Goal: Task Accomplishment & Management: Use online tool/utility

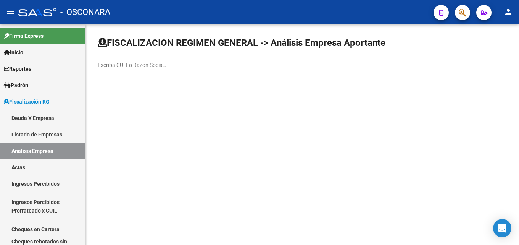
click at [122, 63] on input "Escriba CUIT o Razón Social para buscar" at bounding box center [132, 65] width 69 height 6
paste input "E T T FASTER ARGENTINA S A"
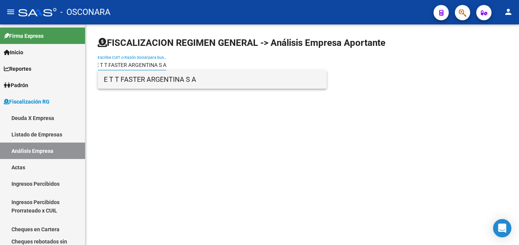
type input "E T T FASTER ARGENTINA S A"
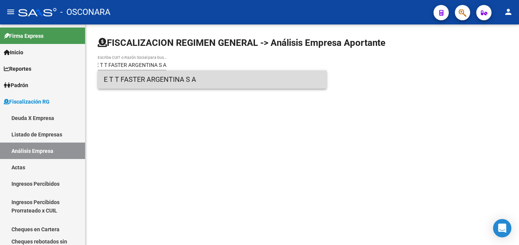
click at [140, 81] on span "E T T FASTER ARGENTINA S A" at bounding box center [212, 79] width 217 height 18
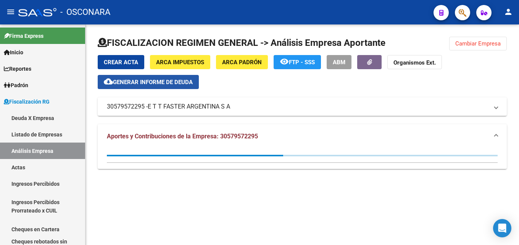
click at [129, 77] on button "cloud_download Generar informe de deuda" at bounding box center [148, 82] width 101 height 14
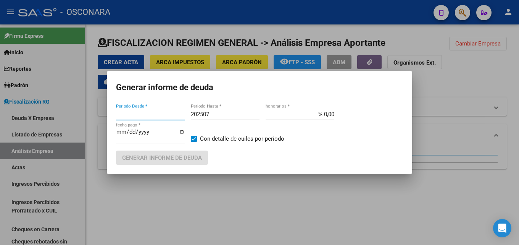
type input "201806"
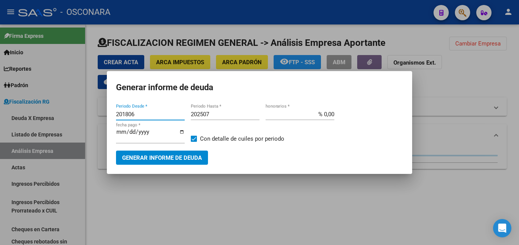
click at [218, 111] on input "202507" at bounding box center [225, 114] width 69 height 7
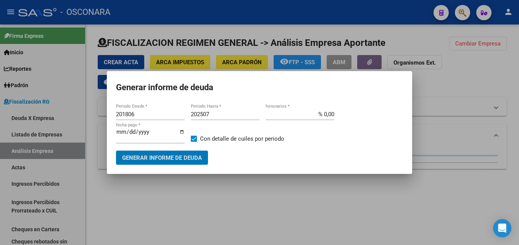
click at [218, 111] on input "202507" at bounding box center [225, 114] width 69 height 7
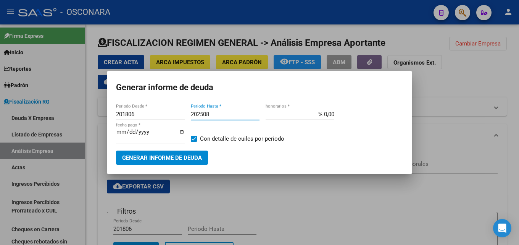
type input "202508"
type input "% 15,00"
click at [131, 169] on mat-dialog-container "Generar informe de deuda 201806 Periodo Desde * 202508 Periodo Hasta * % 15,00 …" at bounding box center [259, 122] width 305 height 103
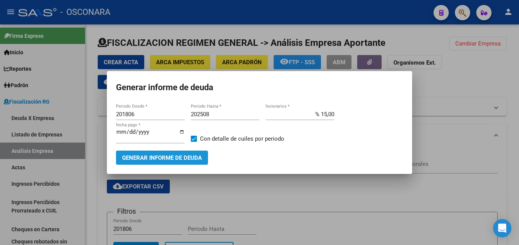
click at [131, 162] on button "Generar informe de deuda" at bounding box center [162, 157] width 92 height 14
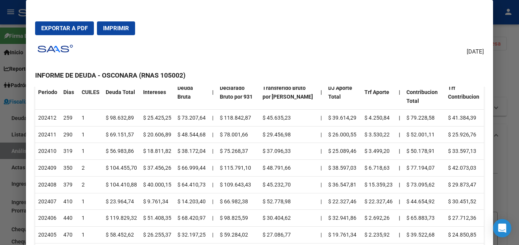
scroll to position [76, 0]
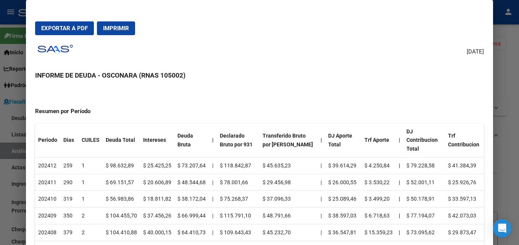
click at [512, 120] on div at bounding box center [259, 122] width 519 height 245
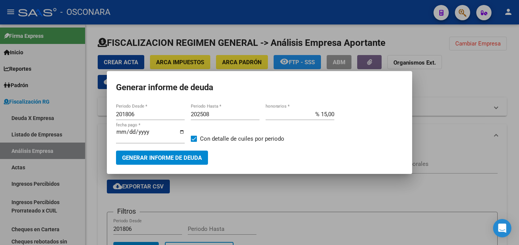
click at [324, 189] on div at bounding box center [259, 122] width 519 height 245
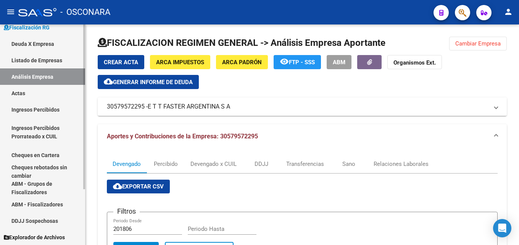
scroll to position [74, 0]
click at [53, 232] on span "Explorador de Archivos" at bounding box center [34, 236] width 61 height 8
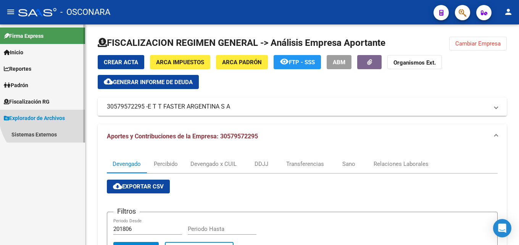
scroll to position [0, 0]
click at [26, 137] on link "Sistemas Externos" at bounding box center [42, 134] width 85 height 16
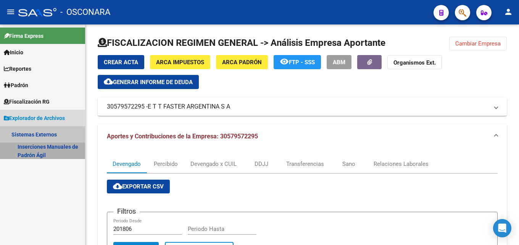
click at [39, 155] on link "Inserciones Manuales de Padrón Ágil" at bounding box center [42, 150] width 85 height 16
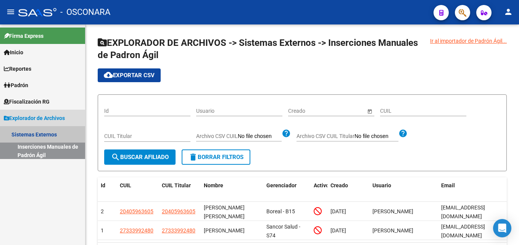
click at [31, 131] on link "Sistemas Externos" at bounding box center [42, 134] width 85 height 16
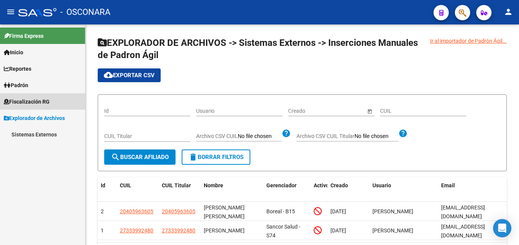
click at [21, 103] on span "Fiscalización RG" at bounding box center [27, 101] width 46 height 8
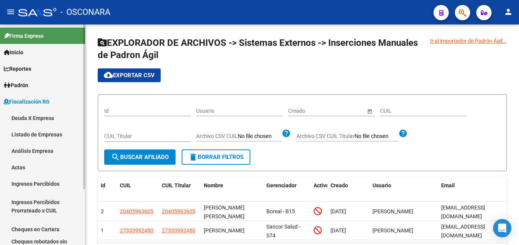
click at [23, 112] on link "Deuda X Empresa" at bounding box center [42, 118] width 85 height 16
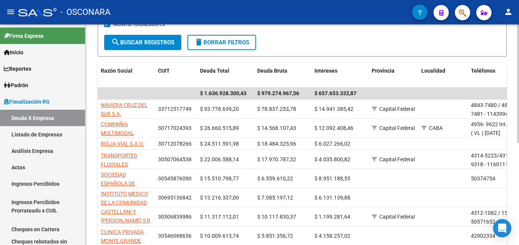
scroll to position [190, 0]
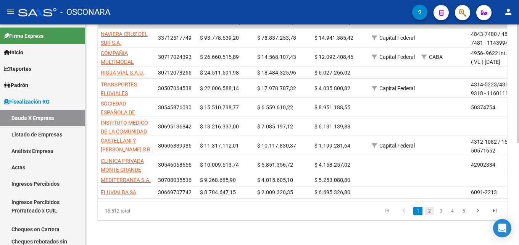
click at [429, 210] on link "2" at bounding box center [429, 210] width 9 height 8
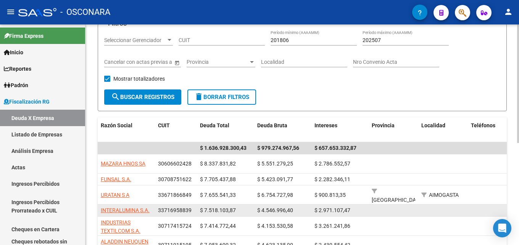
scroll to position [76, 0]
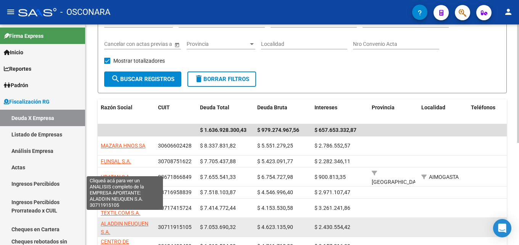
click at [110, 226] on app-link-go-to "ALADDIN NEUQUEN S.A." at bounding box center [126, 228] width 51 height 18
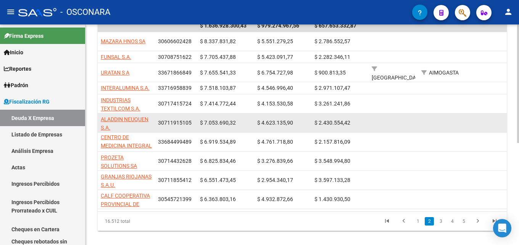
scroll to position [190, 0]
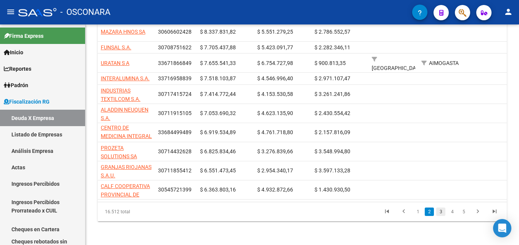
click at [441, 210] on link "3" at bounding box center [440, 211] width 9 height 8
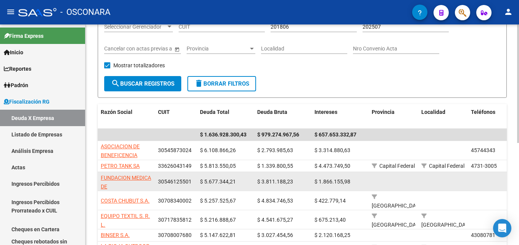
scroll to position [110, 0]
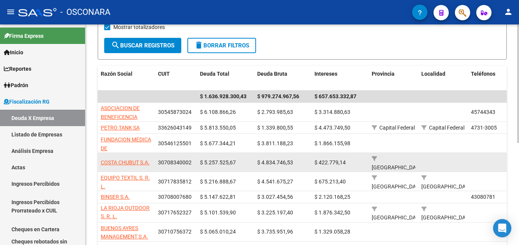
drag, startPoint x: 154, startPoint y: 164, endPoint x: 99, endPoint y: 160, distance: 55.1
click at [99, 160] on datatable-body-cell "COSTA CHUBUT S.A." at bounding box center [126, 162] width 57 height 19
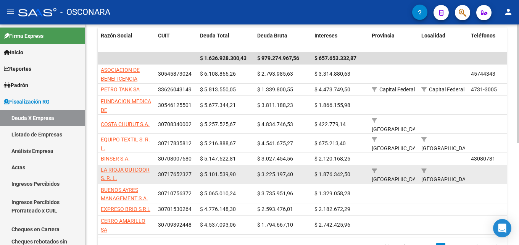
scroll to position [186, 0]
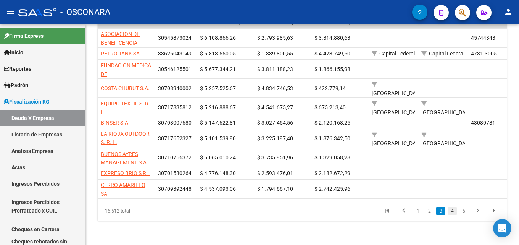
click at [451, 215] on link "4" at bounding box center [452, 210] width 9 height 8
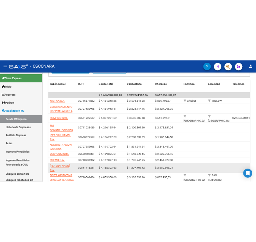
scroll to position [72, 0]
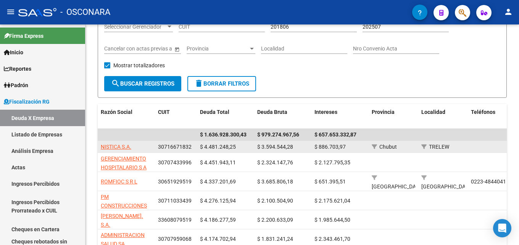
drag, startPoint x: 141, startPoint y: 150, endPoint x: 100, endPoint y: 146, distance: 41.4
click at [100, 146] on datatable-body-cell "NISTICA S.A." at bounding box center [126, 147] width 57 height 12
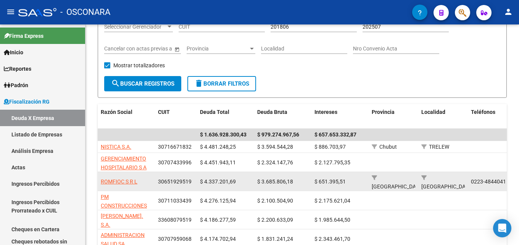
copy span "NISTICA S.A."
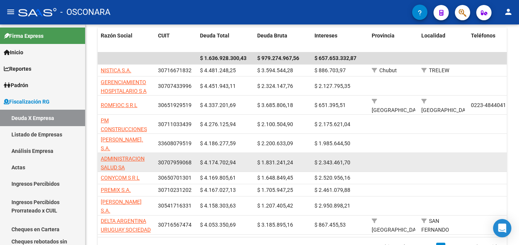
scroll to position [186, 0]
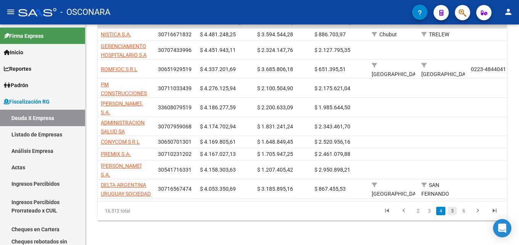
click at [452, 215] on link "5" at bounding box center [452, 210] width 9 height 8
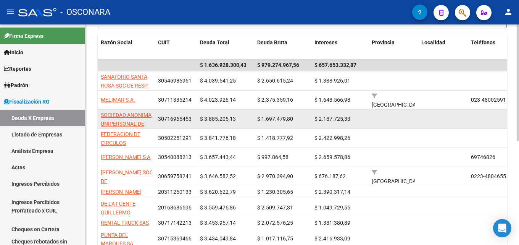
scroll to position [74, 0]
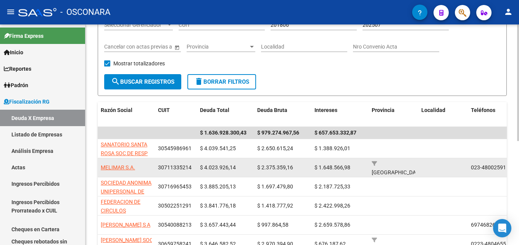
drag, startPoint x: 145, startPoint y: 167, endPoint x: 98, endPoint y: 168, distance: 47.0
click at [98, 168] on datatable-body-cell "MELIMAR S.A." at bounding box center [126, 167] width 57 height 19
copy span "MELIMAR S.A."
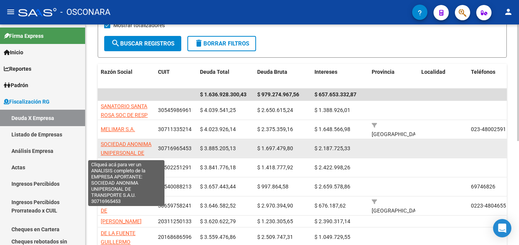
scroll to position [0, 0]
drag, startPoint x: 148, startPoint y: 154, endPoint x: 103, endPoint y: 144, distance: 45.5
click at [103, 144] on app-link-go-to "SOCIEDAD ANONIMA UNIPERSONAL DE TRANSPORTE S.A.U." at bounding box center [126, 153] width 51 height 26
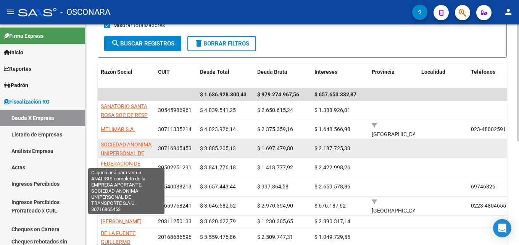
click at [143, 155] on span "SOCIEDAD ANONIMA UNIPERSONAL DE TRANSPORTE S.A.U." at bounding box center [126, 153] width 51 height 24
copy span "OCIEDAD ANONIMA UNIPERSONAL DE"
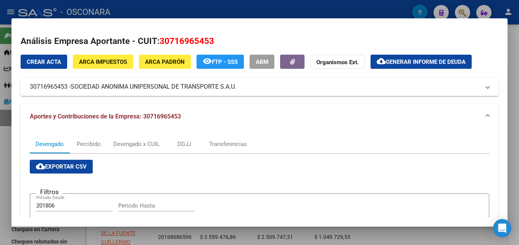
click at [519, 71] on div at bounding box center [259, 122] width 519 height 245
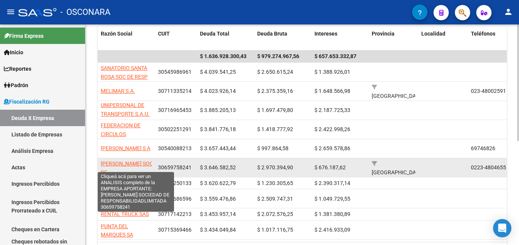
drag, startPoint x: 121, startPoint y: 165, endPoint x: 101, endPoint y: 153, distance: 22.8
click at [101, 159] on app-link-go-to "DON RAIMUNDO SOCIEDAD DE RESPONSABILIDADLIMITADA" at bounding box center [136, 172] width 71 height 26
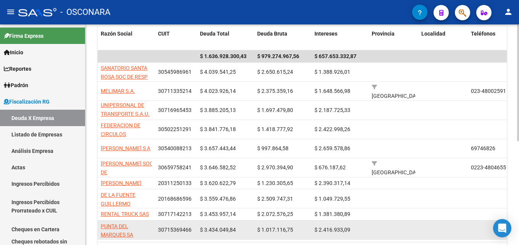
copy span "DON RAIMUNDO SOCIEDAD DE"
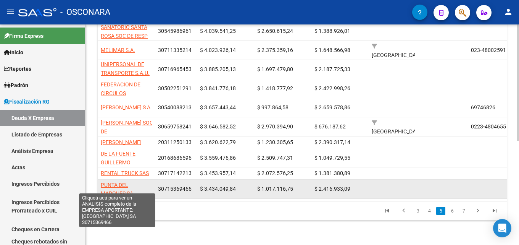
drag, startPoint x: 138, startPoint y: 188, endPoint x: 102, endPoint y: 181, distance: 36.2
click at [102, 181] on app-link-go-to "PUNTA DEL MARQUES SA" at bounding box center [126, 190] width 51 height 18
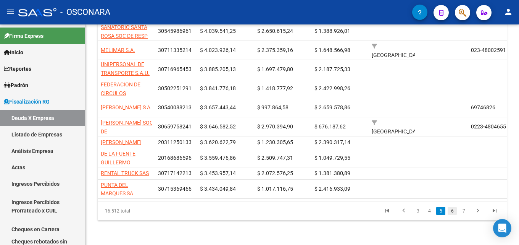
click at [454, 212] on link "6" at bounding box center [452, 210] width 9 height 8
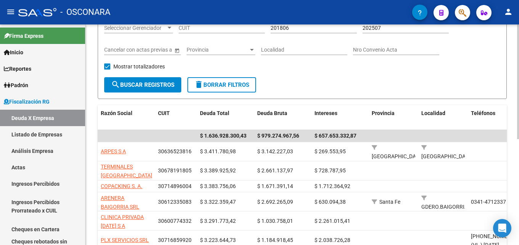
scroll to position [48, 0]
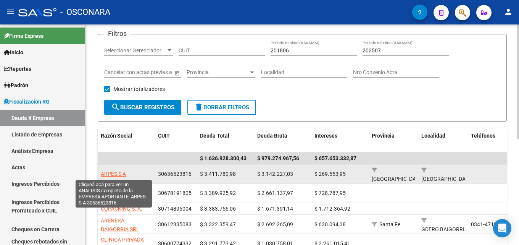
drag, startPoint x: 135, startPoint y: 174, endPoint x: 102, endPoint y: 176, distance: 34.0
click at [102, 176] on div "ARPES S A" at bounding box center [126, 173] width 51 height 9
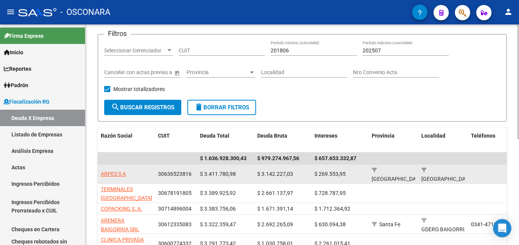
copy span "ARPES S A"
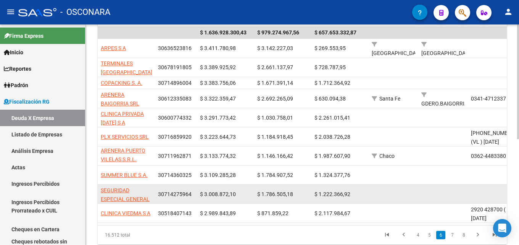
scroll to position [191, 0]
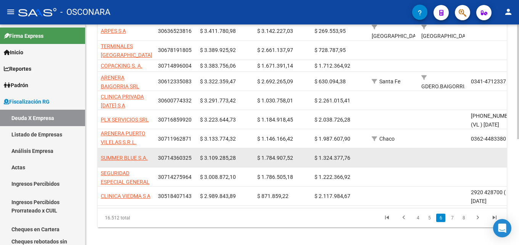
drag, startPoint x: 152, startPoint y: 160, endPoint x: 98, endPoint y: 161, distance: 53.9
click at [98, 161] on datatable-body-cell "SUMMER BLUE S.A." at bounding box center [126, 157] width 57 height 19
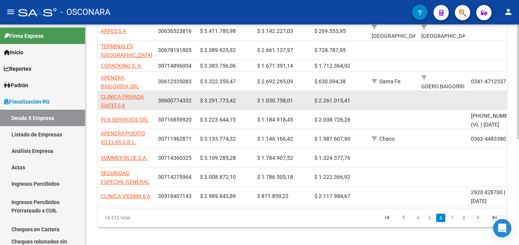
copy span "SUMMER BLUE S.A."
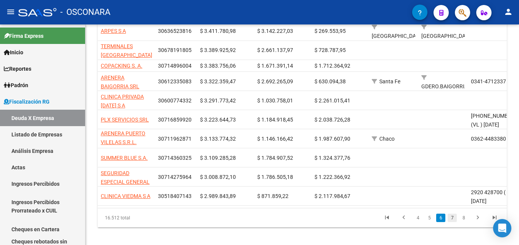
click at [453, 222] on link "7" at bounding box center [452, 217] width 9 height 8
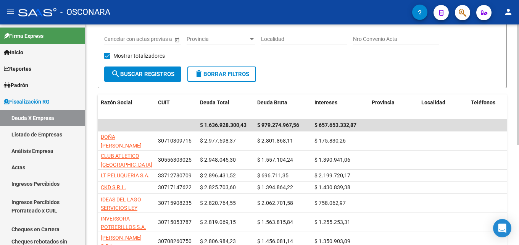
scroll to position [69, 0]
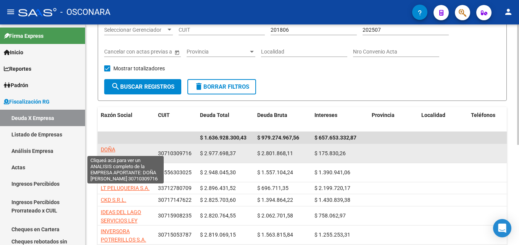
click at [142, 150] on span "DOÑA TERESA S.R.L." at bounding box center [121, 153] width 41 height 15
type textarea "30710309716"
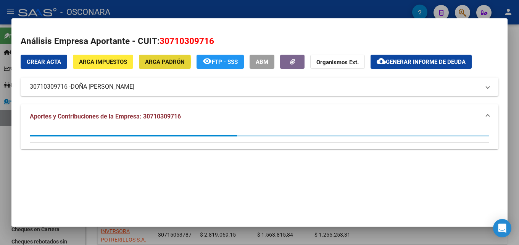
click at [156, 62] on span "ARCA Padrón" at bounding box center [165, 61] width 40 height 7
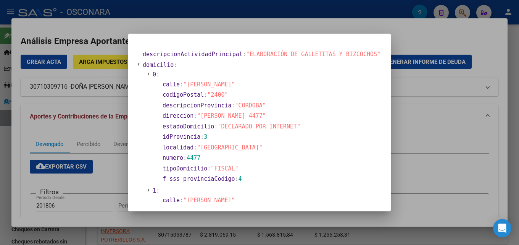
click at [431, 102] on div at bounding box center [259, 122] width 519 height 245
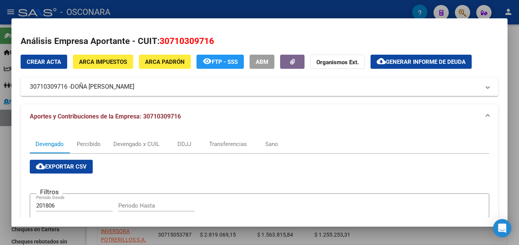
click at [339, 13] on div at bounding box center [259, 122] width 519 height 245
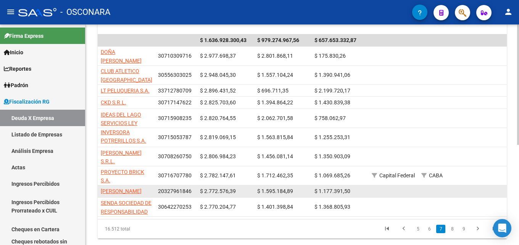
scroll to position [183, 0]
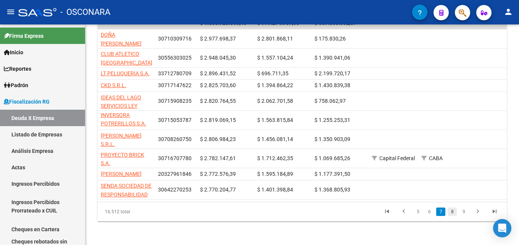
click at [451, 210] on link "8" at bounding box center [452, 211] width 9 height 8
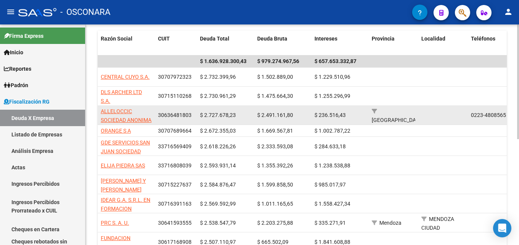
scroll to position [0, 0]
drag, startPoint x: 153, startPoint y: 120, endPoint x: 99, endPoint y: 115, distance: 54.4
click at [99, 115] on datatable-body-cell "ALLELOCCIC SOCIEDAD ANONIMA" at bounding box center [126, 115] width 57 height 19
copy span "ALLELOCCIC SOCIEDAD ANONIMA"
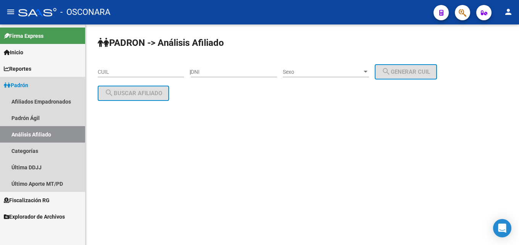
click at [21, 82] on span "Padrón" at bounding box center [16, 85] width 24 height 8
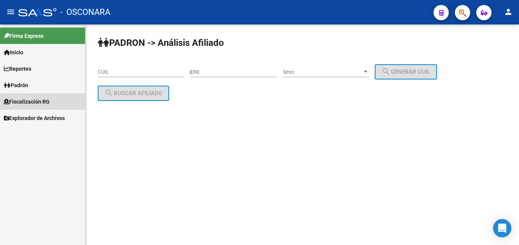
click at [32, 103] on span "Fiscalización RG" at bounding box center [27, 101] width 46 height 8
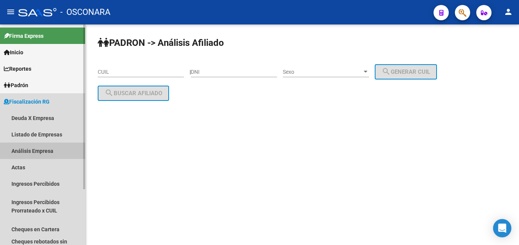
click at [35, 149] on link "Análisis Empresa" at bounding box center [42, 150] width 85 height 16
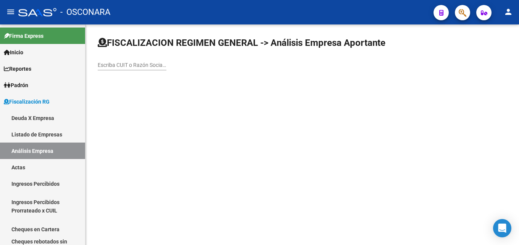
click at [131, 66] on input "Escriba CUIT o Razón Social para buscar" at bounding box center [132, 65] width 69 height 6
paste input "ARPES S A"
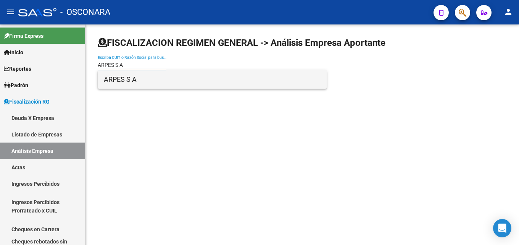
type input "ARPES S A"
click at [140, 86] on span "ARPES S A" at bounding box center [212, 79] width 217 height 18
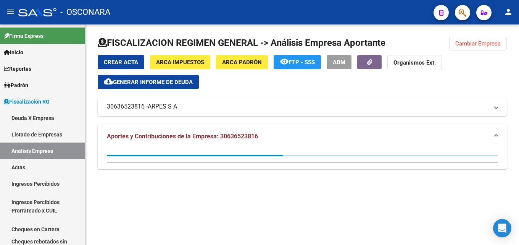
click at [176, 84] on span "Generar informe de deuda" at bounding box center [153, 82] width 80 height 7
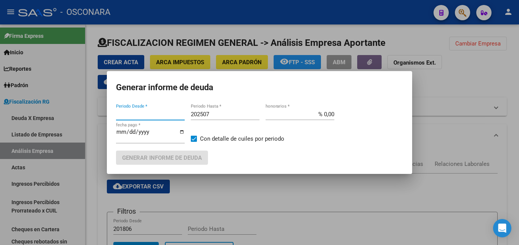
type input "202504"
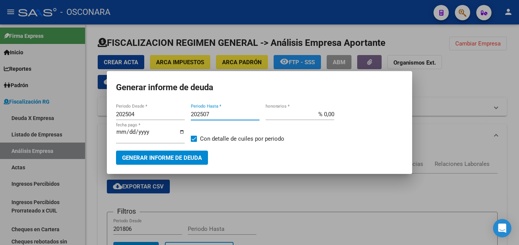
click at [228, 113] on input "202507" at bounding box center [225, 114] width 69 height 7
type input "202508"
type input "% 15,00"
click at [160, 162] on button "Generar informe de deuda" at bounding box center [162, 157] width 92 height 14
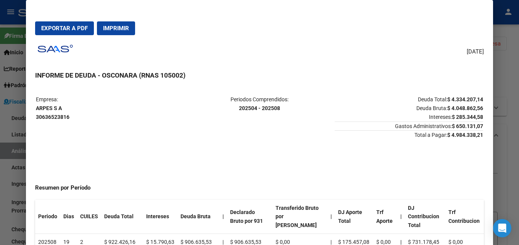
click at [514, 130] on div at bounding box center [259, 122] width 519 height 245
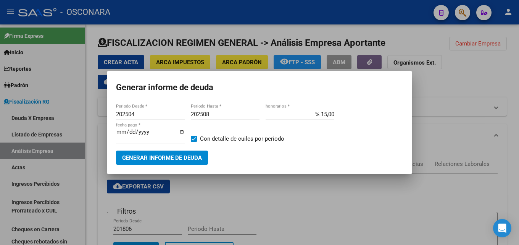
click at [124, 131] on input "2025-10-08" at bounding box center [150, 135] width 69 height 12
type input "2025-10-20"
click at [143, 158] on span "Generar informe de deuda" at bounding box center [162, 157] width 80 height 7
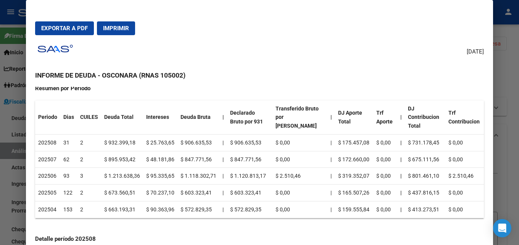
scroll to position [76, 0]
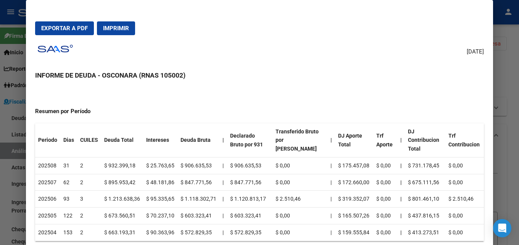
click at [519, 125] on div at bounding box center [259, 122] width 519 height 245
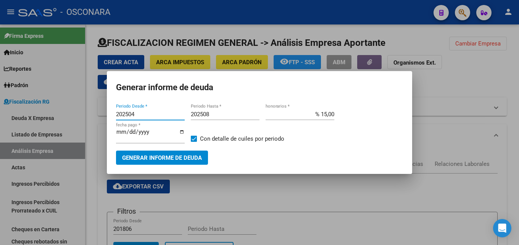
drag, startPoint x: 152, startPoint y: 114, endPoint x: 0, endPoint y: 132, distance: 152.9
click at [0, 132] on div "Generar informe de deuda 202504 Periodo Desde * 202508 Periodo Hasta * % 15,00 …" at bounding box center [259, 122] width 519 height 245
click at [165, 153] on button "Generar informe de deuda" at bounding box center [162, 157] width 92 height 14
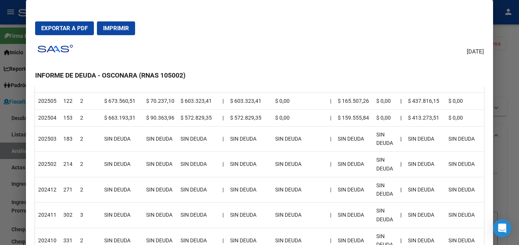
scroll to position [153, 0]
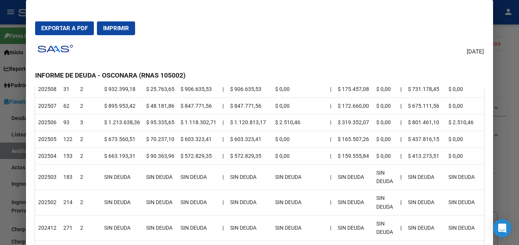
drag, startPoint x: 494, startPoint y: 133, endPoint x: 485, endPoint y: 130, distance: 8.6
click at [494, 132] on div at bounding box center [259, 122] width 519 height 245
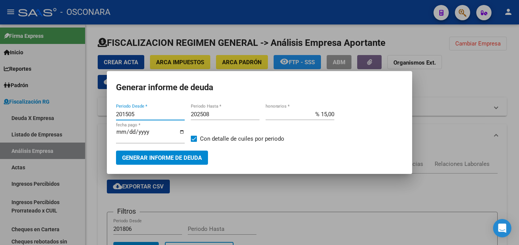
drag, startPoint x: 152, startPoint y: 113, endPoint x: 77, endPoint y: 122, distance: 75.4
click at [79, 122] on div "Generar informe de deuda 201505 Periodo Desde * 202508 Periodo Hasta * % 15,00 …" at bounding box center [259, 122] width 519 height 245
click at [142, 154] on span "Generar informe de deuda" at bounding box center [162, 157] width 80 height 7
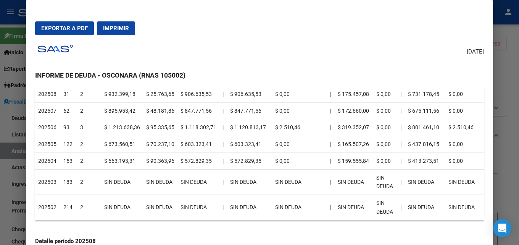
scroll to position [38, 0]
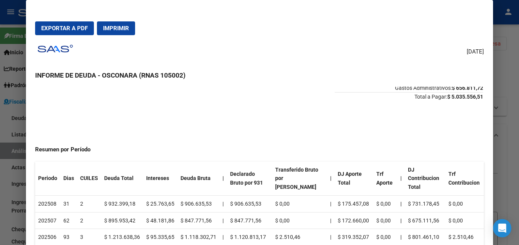
click at [519, 81] on div at bounding box center [259, 122] width 519 height 245
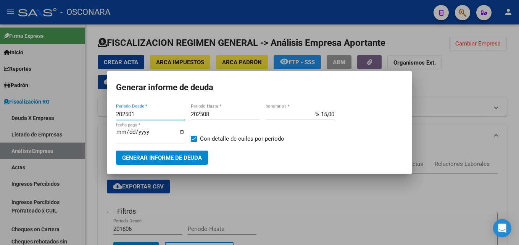
drag, startPoint x: 147, startPoint y: 116, endPoint x: 0, endPoint y: 100, distance: 147.5
click at [0, 107] on div "Generar informe de deuda 202501 Periodo Desde * 202508 Periodo Hasta * % 15,00 …" at bounding box center [259, 122] width 519 height 245
type input "202412"
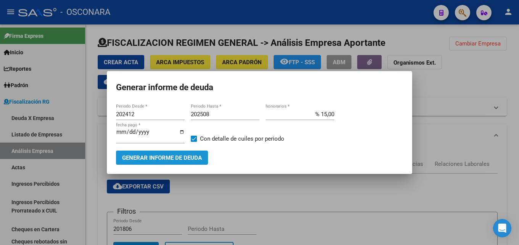
click at [192, 154] on span "Generar informe de deuda" at bounding box center [162, 157] width 80 height 7
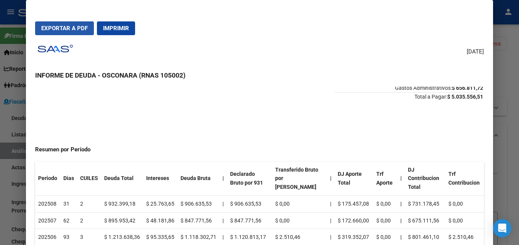
click at [81, 26] on span "Exportar a PDF" at bounding box center [64, 28] width 47 height 7
click at [519, 67] on div at bounding box center [259, 122] width 519 height 245
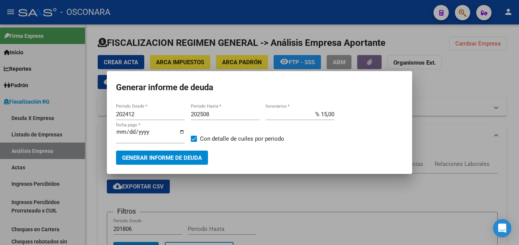
click at [519, 67] on div at bounding box center [259, 122] width 519 height 245
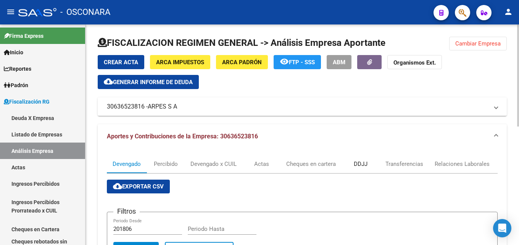
click at [362, 164] on div "DDJJ" at bounding box center [361, 164] width 14 height 8
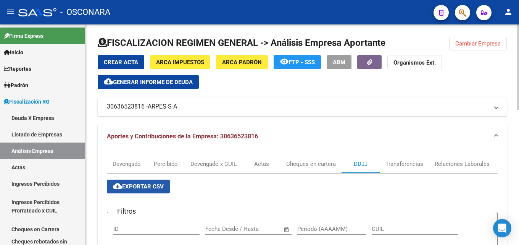
click at [155, 186] on span "cloud_download Exportar CSV" at bounding box center [138, 186] width 51 height 7
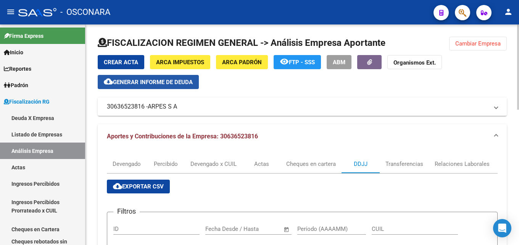
click at [133, 81] on span "Generar informe de deuda" at bounding box center [153, 82] width 80 height 7
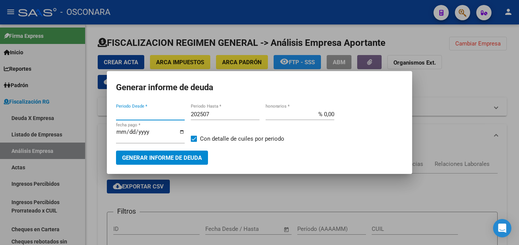
type input "202504"
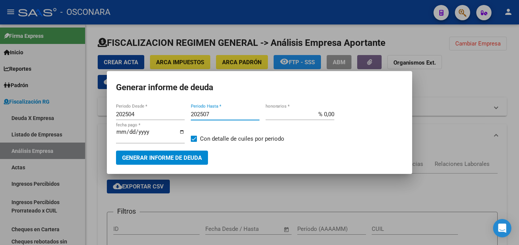
click at [234, 113] on input "202507" at bounding box center [225, 114] width 69 height 7
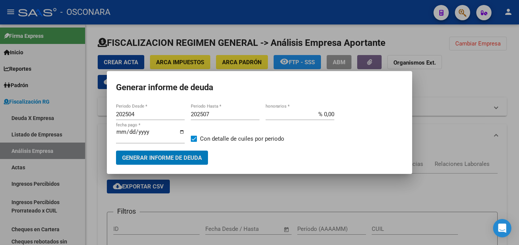
click at [234, 113] on input "202507" at bounding box center [225, 114] width 69 height 7
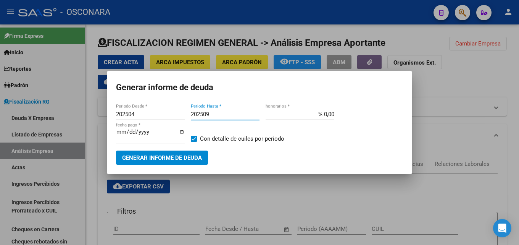
type input "202509"
type input "% 15,00"
click at [165, 150] on div "2025-10-08 fecha pago *" at bounding box center [150, 138] width 69 height 23
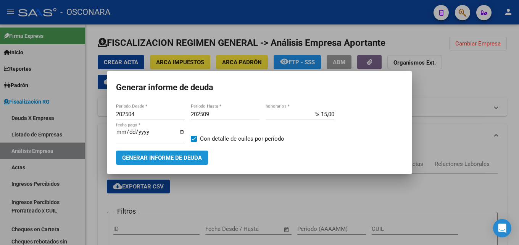
click at [167, 152] on button "Generar informe de deuda" at bounding box center [162, 157] width 92 height 14
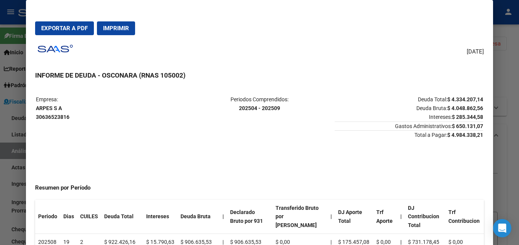
click at [519, 90] on div at bounding box center [259, 122] width 519 height 245
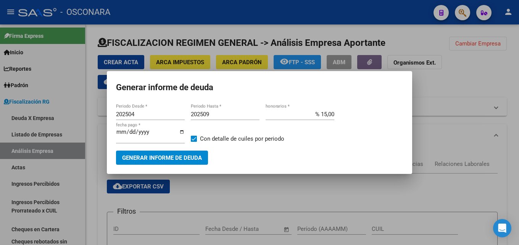
click at [441, 83] on div at bounding box center [259, 122] width 519 height 245
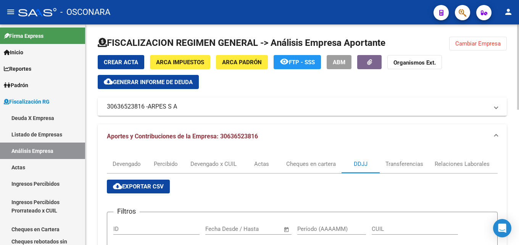
click at [480, 44] on span "Cambiar Empresa" at bounding box center [477, 43] width 45 height 7
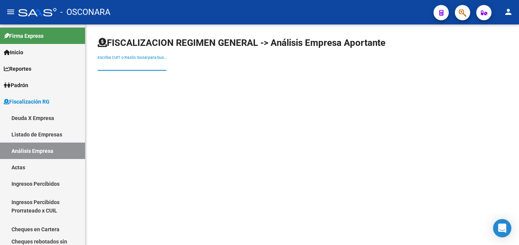
click at [152, 63] on input "Escriba CUIT o Razón Social para buscar" at bounding box center [132, 65] width 69 height 6
paste input "ALLELOCCIC SOCIEDAD ANONIMA"
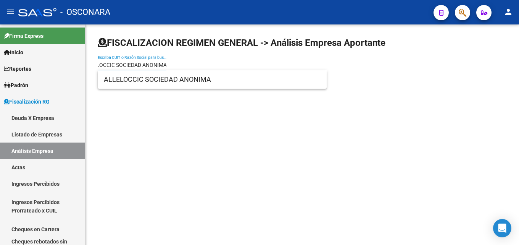
type input "ALLELOCCIC SOCIEDAD ANONIMA"
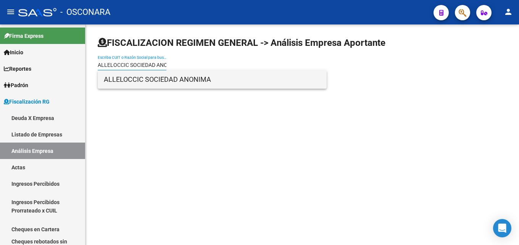
click at [153, 82] on span "ALLELOCCIC SOCIEDAD ANONIMA" at bounding box center [212, 79] width 217 height 18
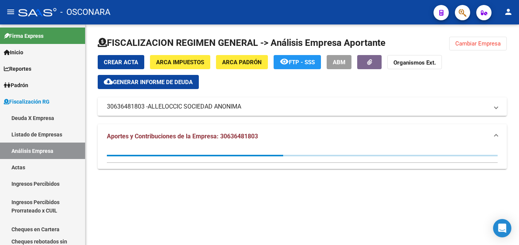
click at [160, 79] on span "Generar informe de deuda" at bounding box center [153, 82] width 80 height 7
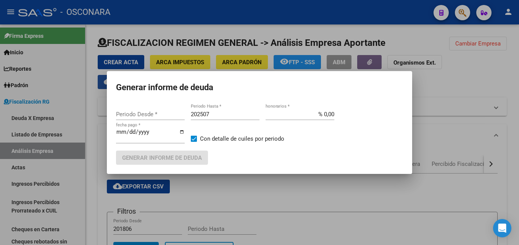
type input "202504"
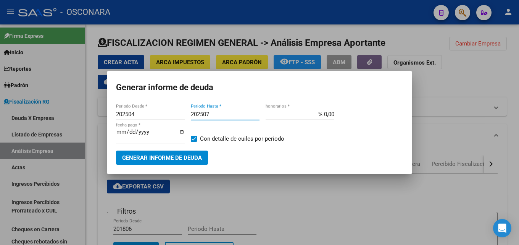
click at [237, 117] on input "202507" at bounding box center [225, 114] width 69 height 7
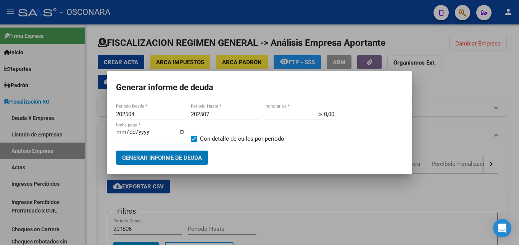
click at [236, 117] on input "202507" at bounding box center [225, 114] width 69 height 7
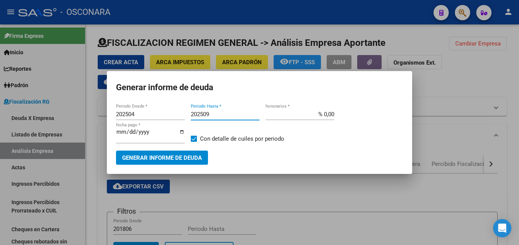
type input "202509"
type input "% 15,00"
click at [156, 153] on button "Generar informe de deuda" at bounding box center [162, 157] width 92 height 14
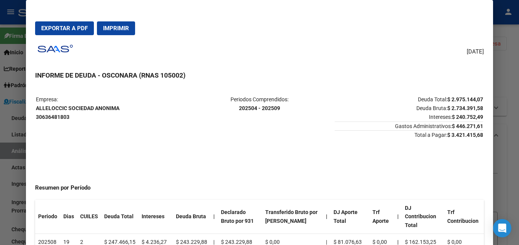
click at [519, 98] on div at bounding box center [259, 122] width 519 height 245
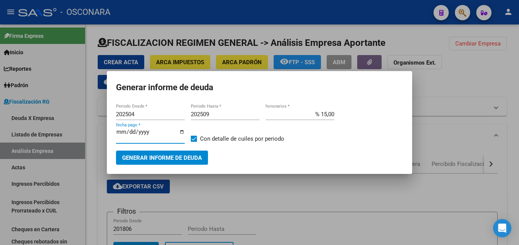
click at [118, 133] on input "2025-10-08" at bounding box center [150, 135] width 69 height 12
type input "2025-10-20"
click at [143, 158] on span "Generar informe de deuda" at bounding box center [162, 157] width 80 height 7
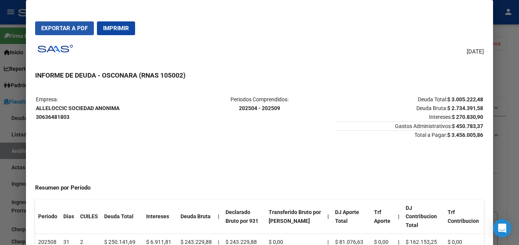
click at [58, 24] on button "Exportar a PDF" at bounding box center [64, 28] width 59 height 14
click at [517, 81] on div at bounding box center [259, 122] width 519 height 245
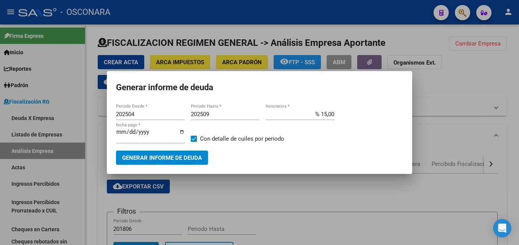
drag, startPoint x: 152, startPoint y: 113, endPoint x: 0, endPoint y: 117, distance: 152.3
click at [0, 117] on div "Generar informe de deuda 202504 Periodo Desde * 202509 Periodo Hasta * % 15,00 …" at bounding box center [259, 122] width 519 height 245
type input "202412"
click at [176, 153] on button "Generar informe de deuda" at bounding box center [162, 157] width 92 height 14
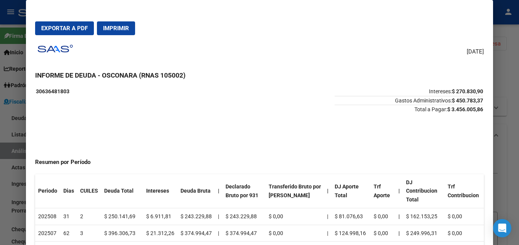
scroll to position [153, 0]
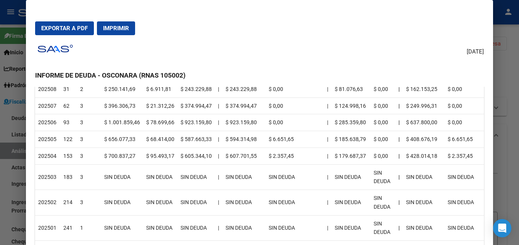
click at [519, 89] on div at bounding box center [259, 122] width 519 height 245
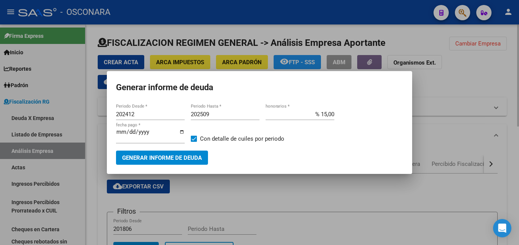
drag, startPoint x: 487, startPoint y: 153, endPoint x: 442, endPoint y: 142, distance: 46.2
click at [487, 152] on div at bounding box center [259, 122] width 519 height 245
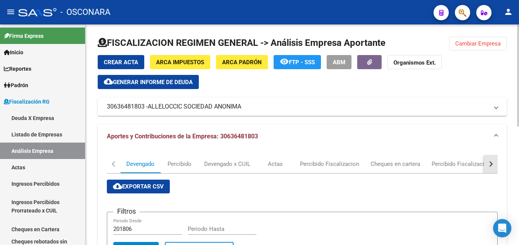
click at [491, 157] on button "button" at bounding box center [491, 164] width 14 height 18
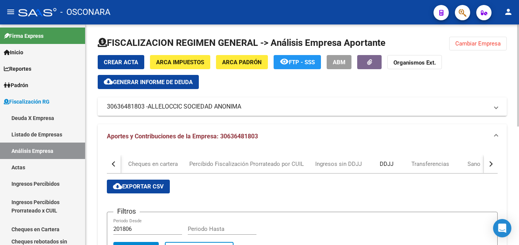
click at [377, 165] on div "DDJJ" at bounding box center [387, 164] width 38 height 18
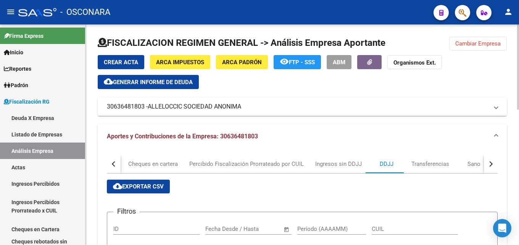
click at [123, 184] on span "cloud_download Exportar CSV" at bounding box center [138, 186] width 51 height 7
click at [180, 90] on div "Crear Acta ARCA Impuestos ARCA Padrón remove_red_eye FTP - SSS ABM Organismos E…" at bounding box center [302, 85] width 409 height 61
click at [154, 81] on span "Generar informe de deuda" at bounding box center [153, 82] width 80 height 7
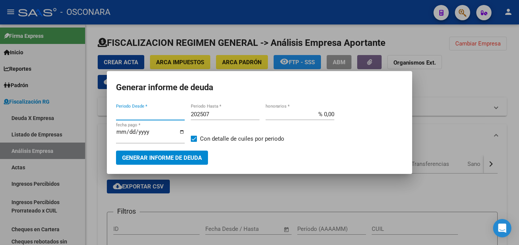
type input "202504"
click at [222, 118] on div "202507 Periodo Hasta *" at bounding box center [225, 113] width 69 height 11
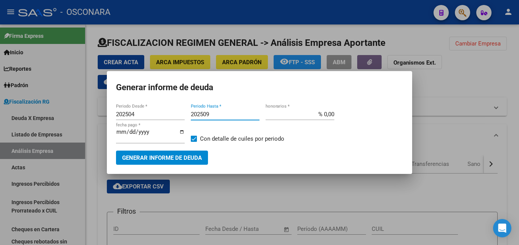
type input "202509"
type input "% 15,00"
click at [202, 156] on span "Generar informe de deuda" at bounding box center [162, 157] width 80 height 7
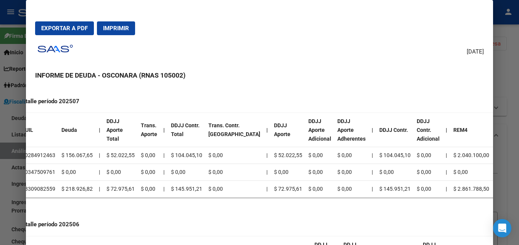
scroll to position [344, 0]
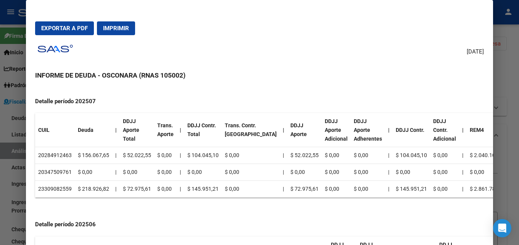
drag, startPoint x: 100, startPoint y: 161, endPoint x: 31, endPoint y: 163, distance: 69.5
click at [31, 163] on mat-dialog-content "Empresa: ALLELOCCIC SOCIEDAD ANONIMA 30636481803 Periodos Comprendidos: 202504 …" at bounding box center [259, 175] width 467 height 176
click at [80, 165] on td "$ 0,00" at bounding box center [93, 172] width 37 height 17
click at [507, 129] on div at bounding box center [259, 122] width 519 height 245
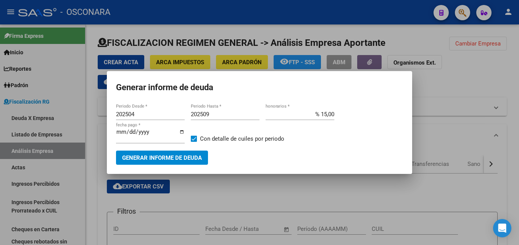
click at [507, 129] on div at bounding box center [259, 122] width 519 height 245
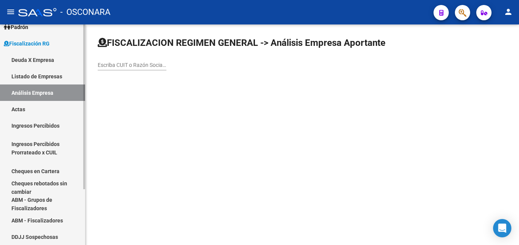
scroll to position [74, 0]
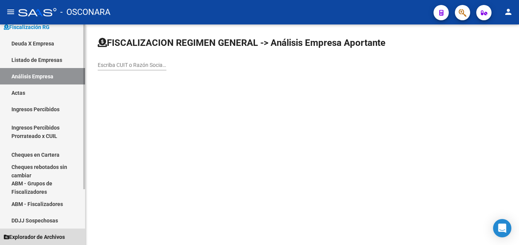
click at [57, 238] on span "Explorador de Archivos" at bounding box center [34, 236] width 61 height 8
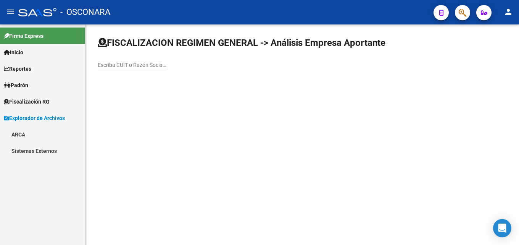
scroll to position [0, 0]
click at [52, 130] on link "ARCA" at bounding box center [42, 134] width 85 height 16
